Goal: Check status: Check status

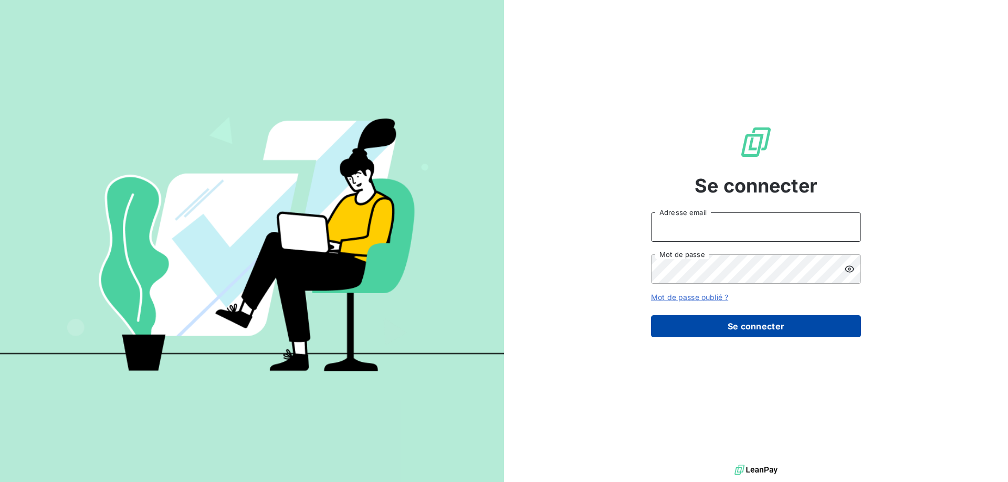
type input "[EMAIL_ADDRESS][DOMAIN_NAME]"
click at [750, 328] on button "Se connecter" at bounding box center [756, 327] width 210 height 22
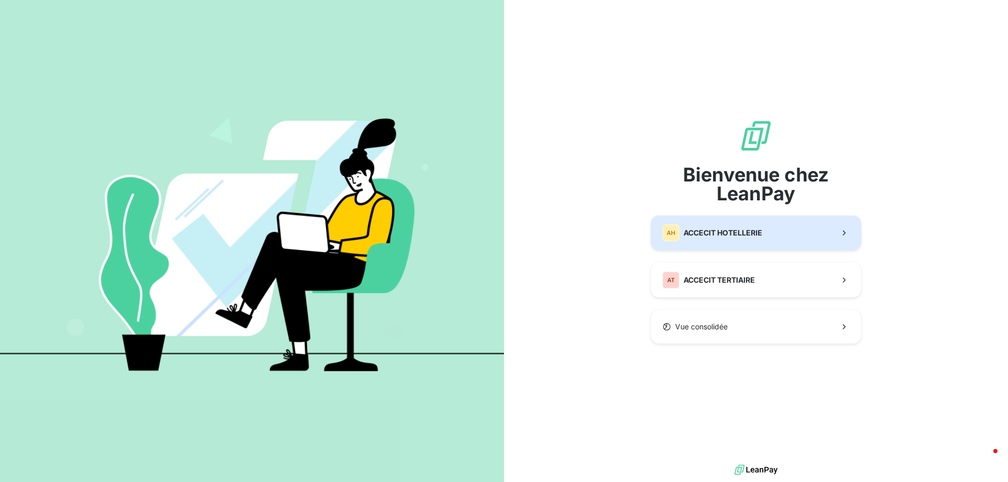
click at [711, 234] on span "ACCECIT HOTELLERIE" at bounding box center [723, 233] width 79 height 10
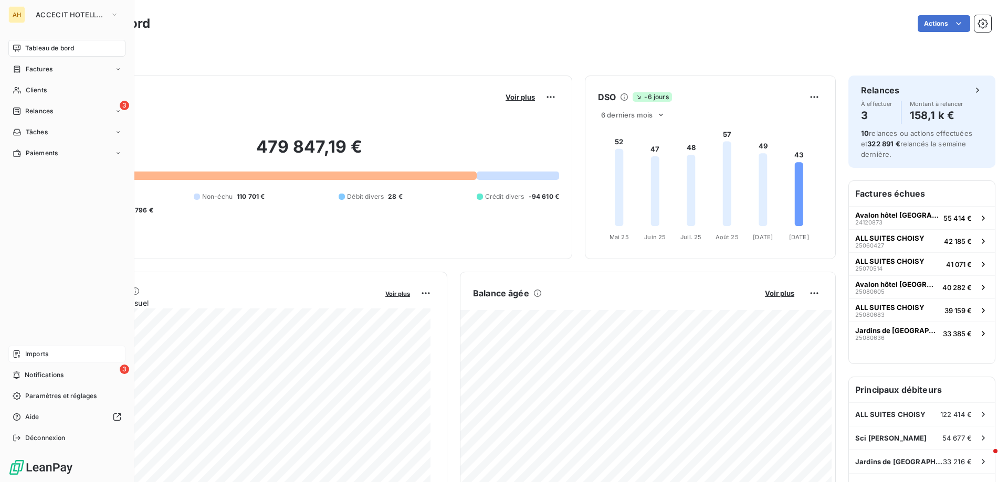
click at [40, 352] on span "Imports" at bounding box center [36, 354] width 23 height 9
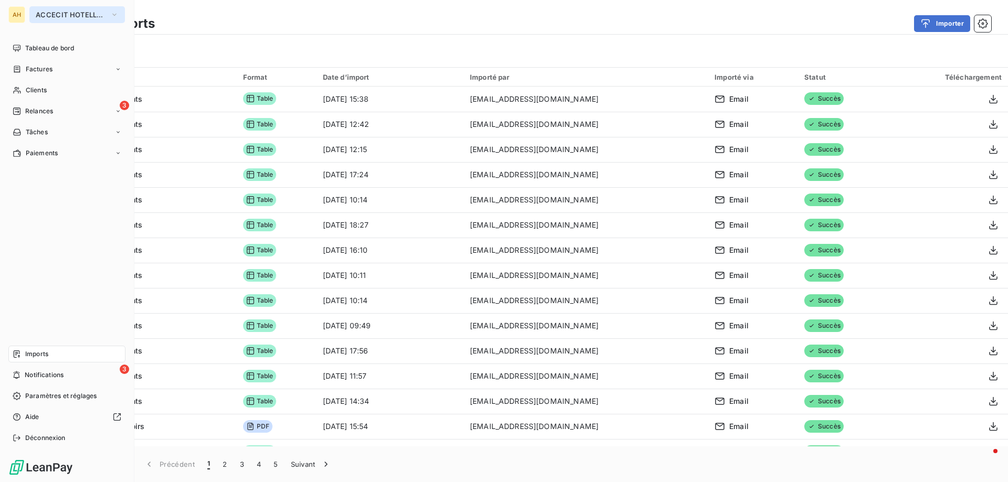
click at [50, 13] on span "ACCECIT HOTELLERIE" at bounding box center [71, 14] width 70 height 8
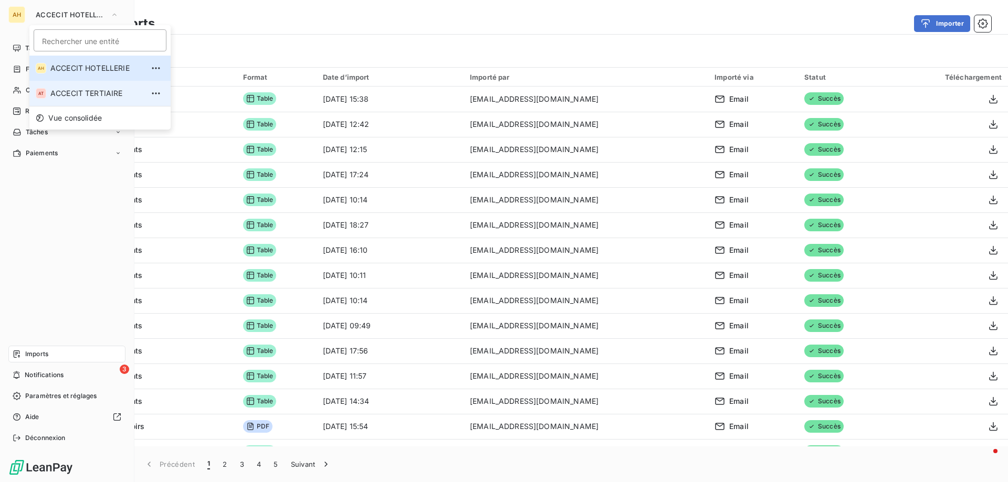
click at [74, 93] on span "ACCECIT TERTIAIRE" at bounding box center [96, 93] width 93 height 10
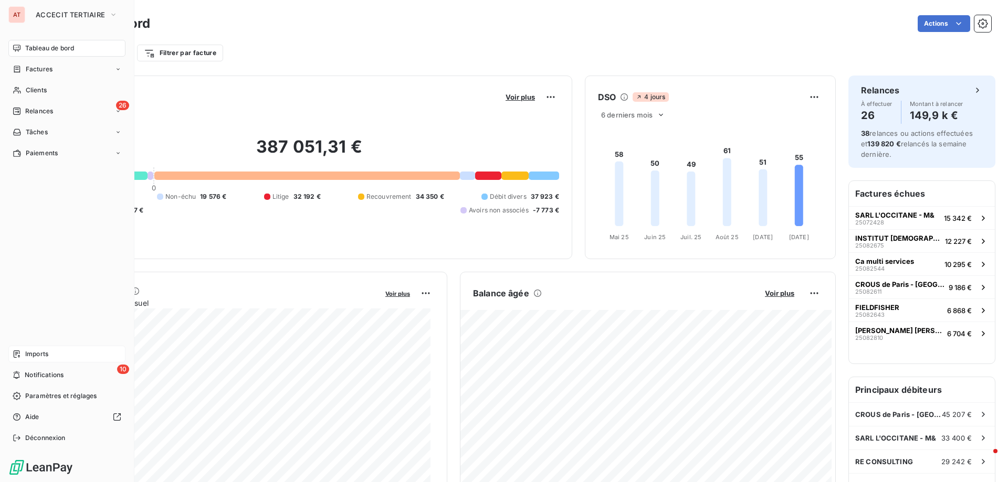
click at [43, 355] on span "Imports" at bounding box center [36, 354] width 23 height 9
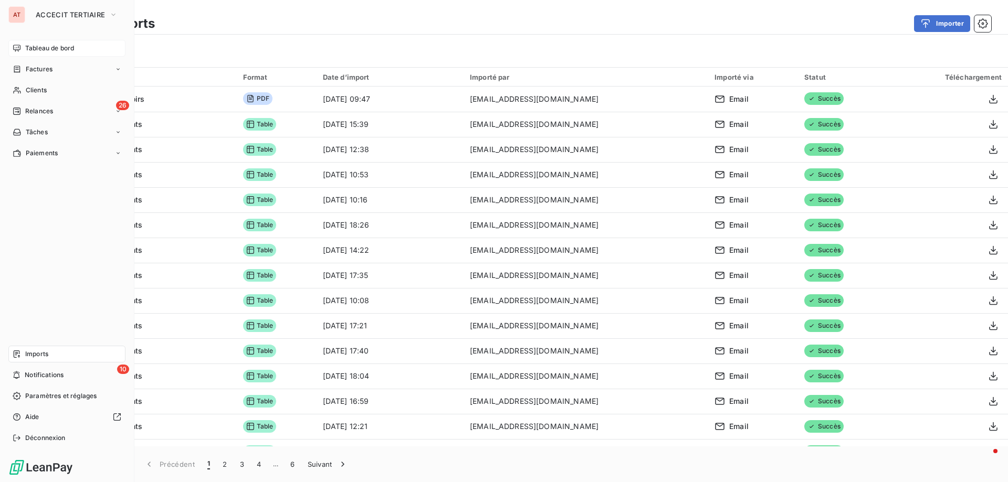
click at [51, 48] on span "Tableau de bord" at bounding box center [49, 48] width 49 height 9
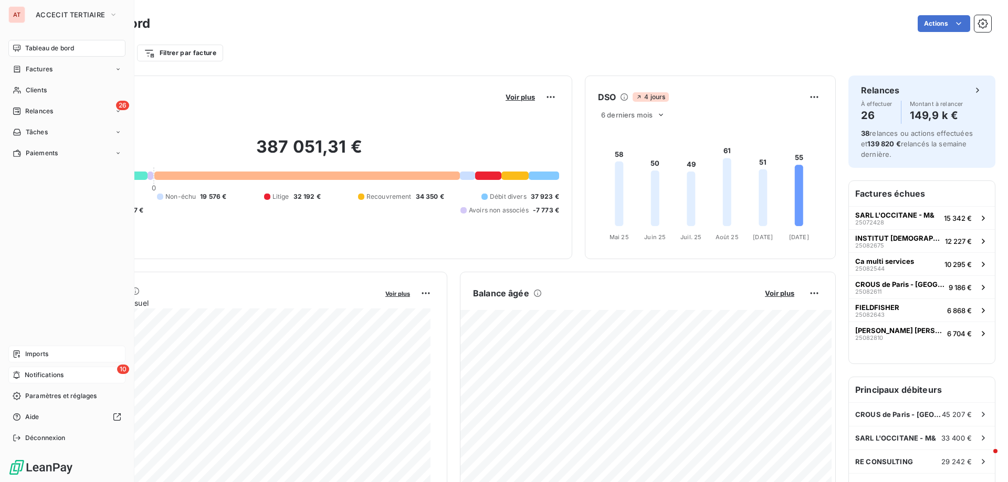
click at [31, 368] on div "10 Notifications" at bounding box center [66, 375] width 117 height 17
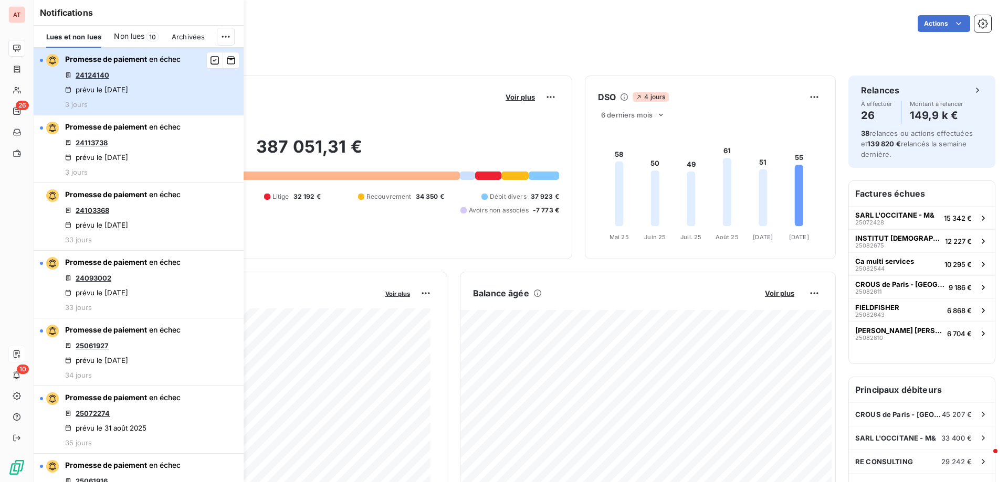
click at [126, 85] on div "Promesse de paiement en échec 24124140 prévu le [DATE] 3 jours" at bounding box center [122, 81] width 115 height 55
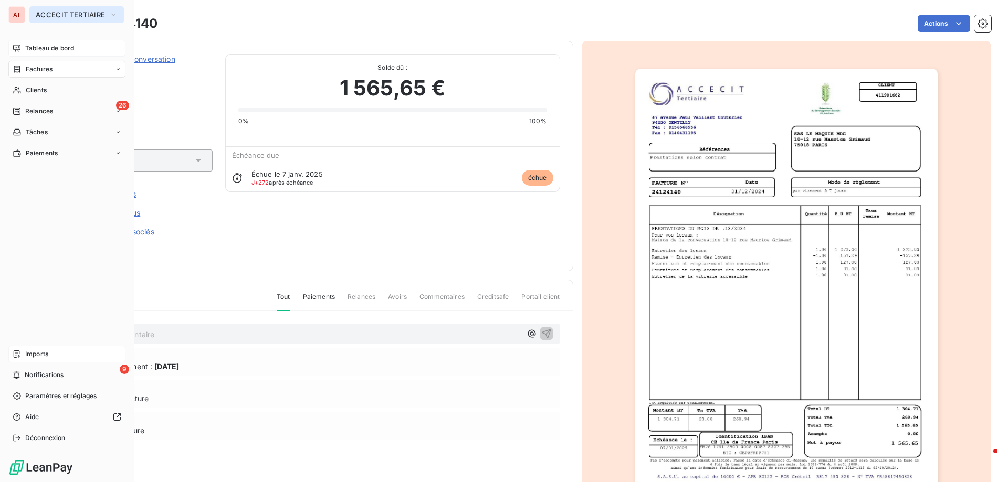
click at [53, 13] on span "ACCECIT TERTIAIRE" at bounding box center [70, 14] width 69 height 8
